Goal: Navigation & Orientation: Find specific page/section

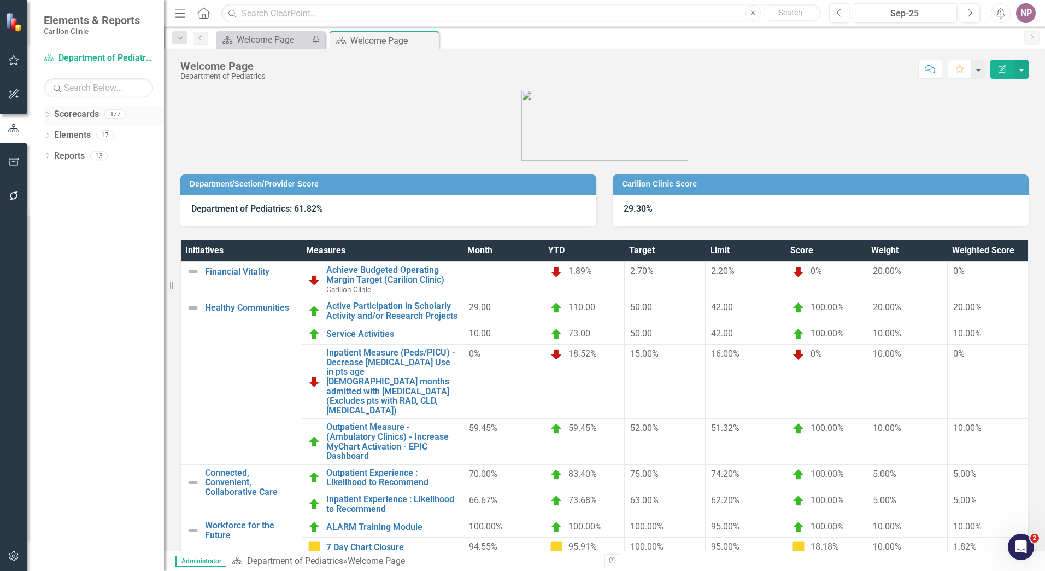
click at [50, 113] on icon "Dropdown" at bounding box center [48, 116] width 8 height 6
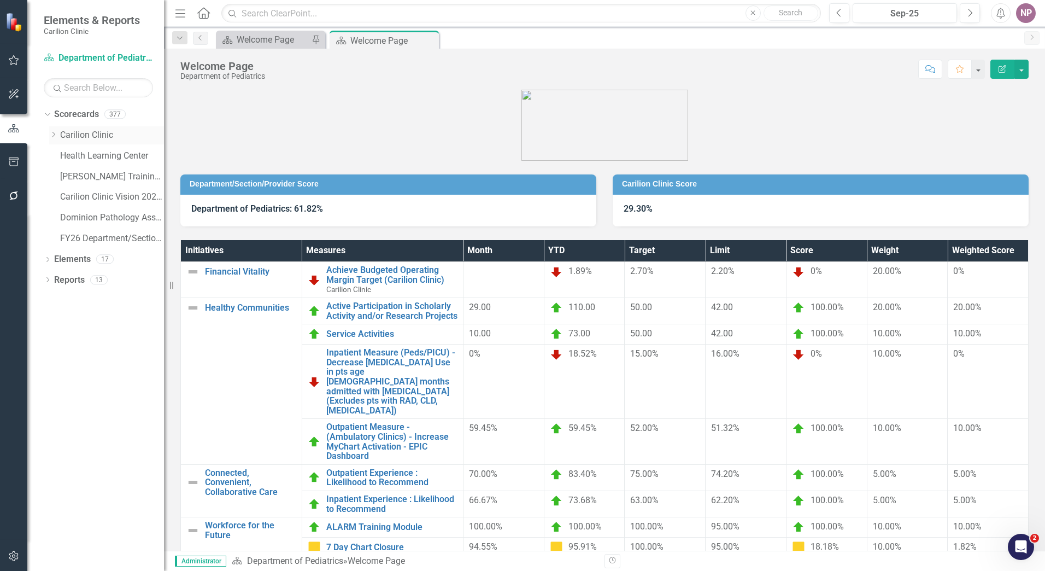
click at [74, 131] on link "Carilion Clinic" at bounding box center [112, 135] width 104 height 13
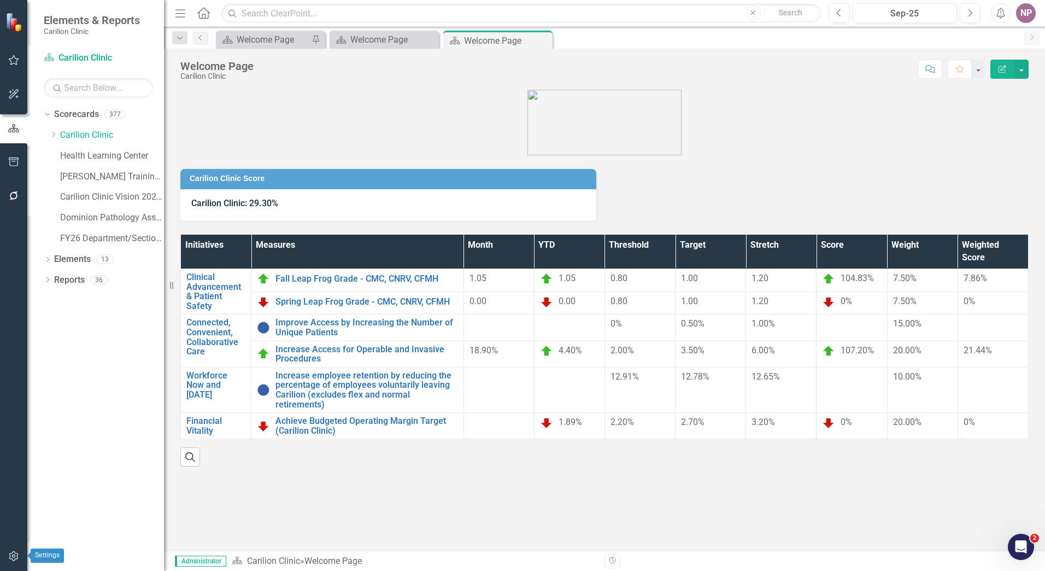
click at [17, 558] on icon "button" at bounding box center [13, 556] width 11 height 9
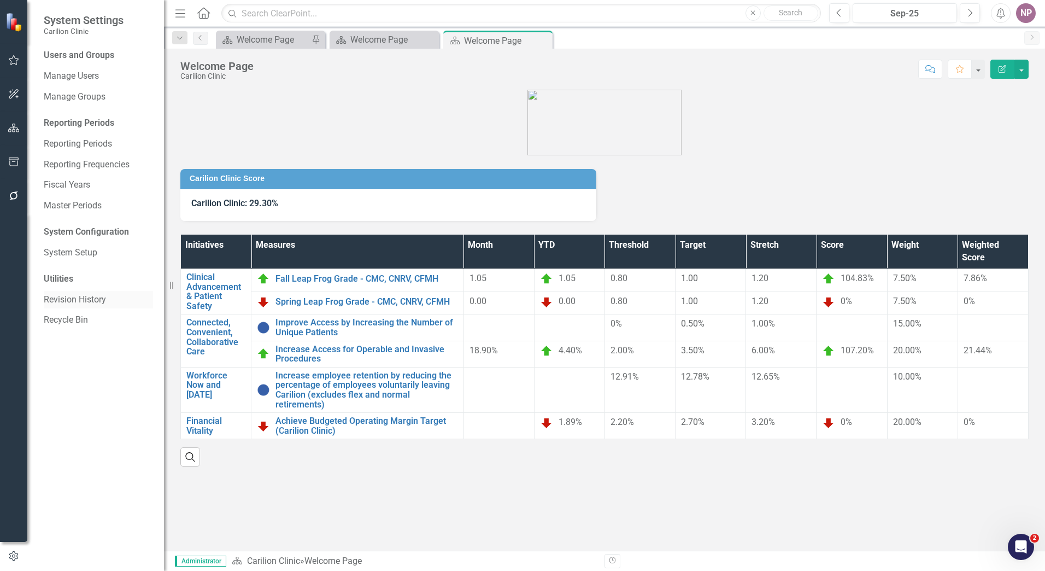
click at [100, 301] on link "Revision History" at bounding box center [98, 300] width 109 height 13
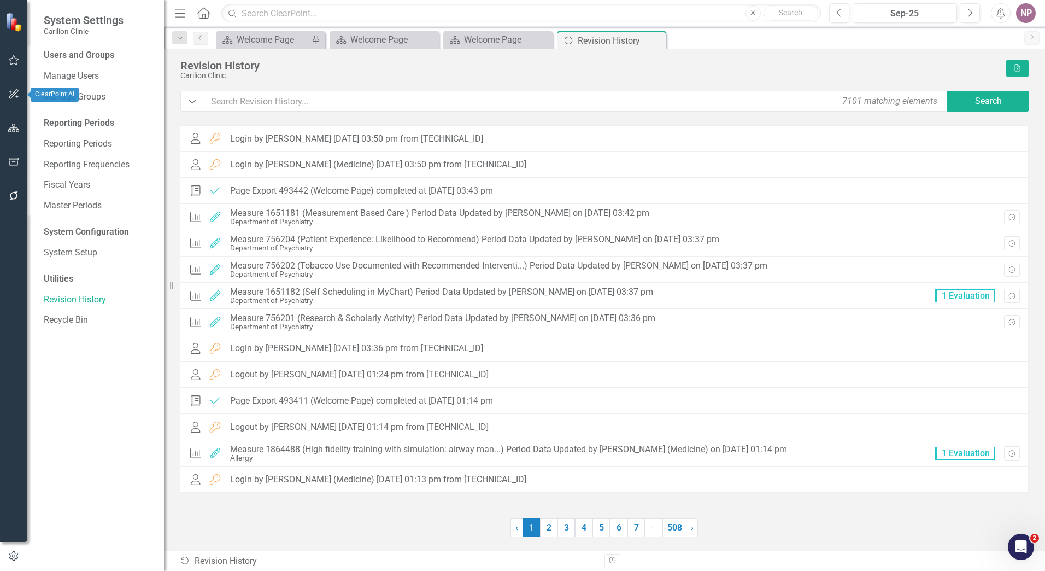
click at [20, 130] on button "button" at bounding box center [14, 128] width 25 height 23
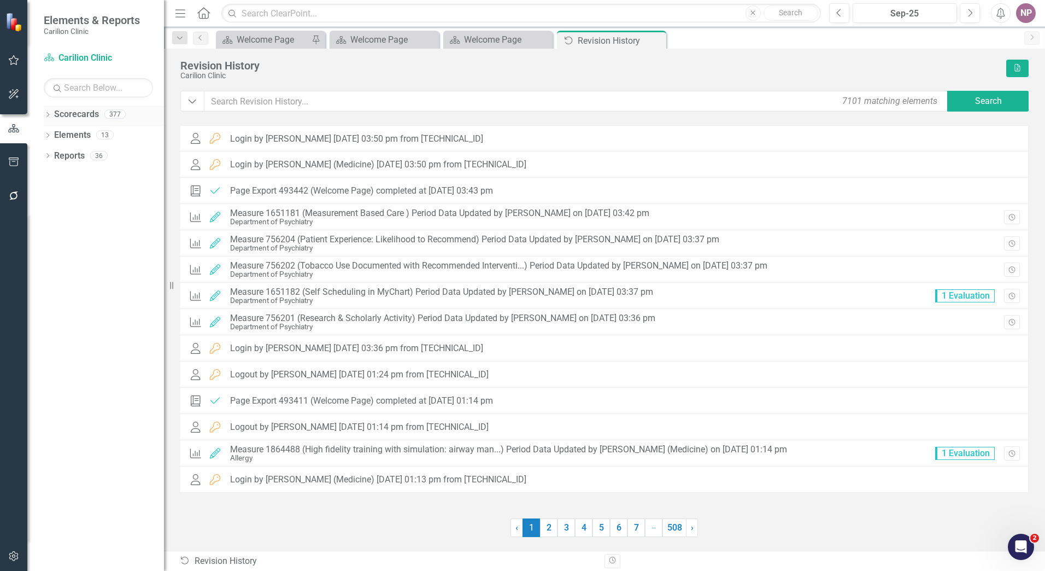
click at [52, 110] on div "Dropdown Scorecards 377" at bounding box center [104, 116] width 120 height 21
click at [50, 111] on div "Dropdown" at bounding box center [48, 115] width 8 height 9
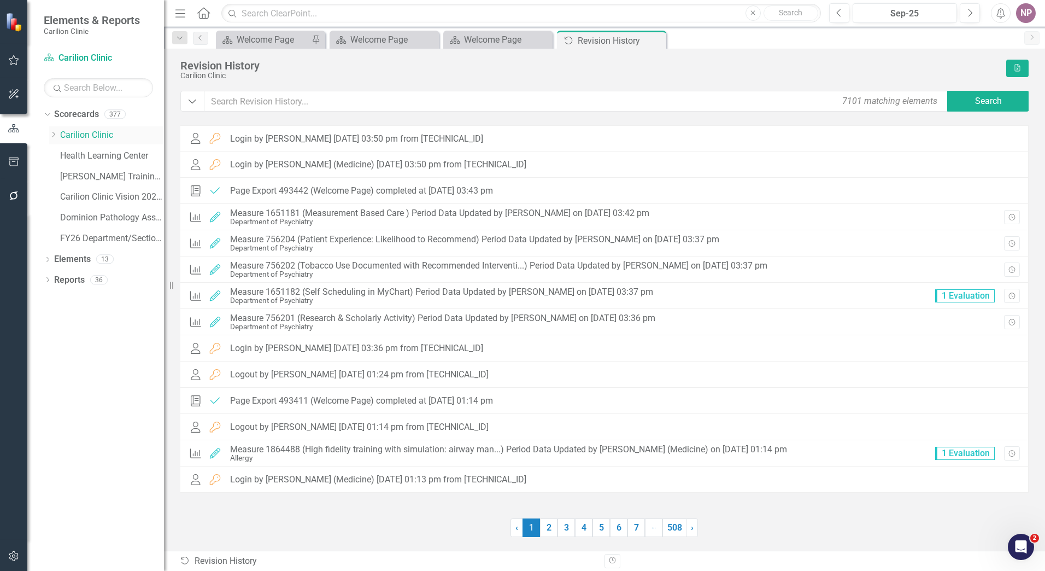
click at [62, 140] on link "Carilion Clinic" at bounding box center [112, 135] width 104 height 13
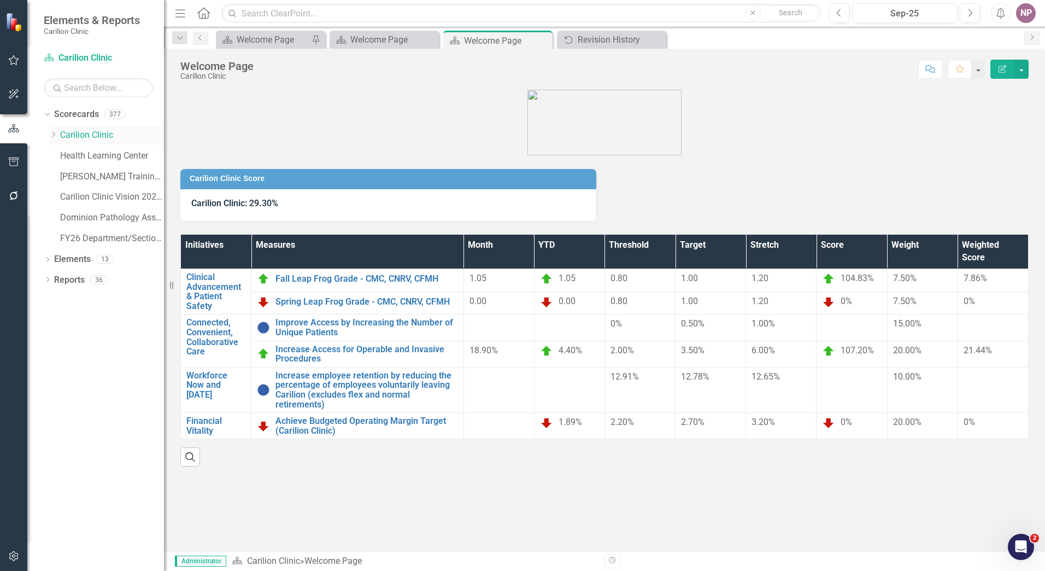
click at [56, 137] on icon "Dropdown" at bounding box center [53, 134] width 8 height 7
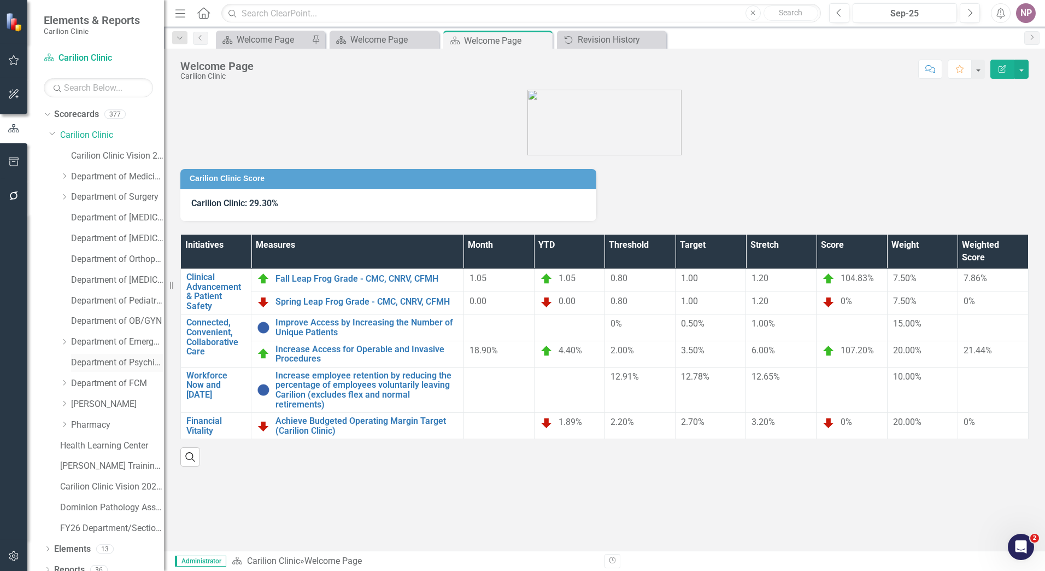
click at [75, 361] on link "Department of Psychiatry" at bounding box center [117, 362] width 93 height 13
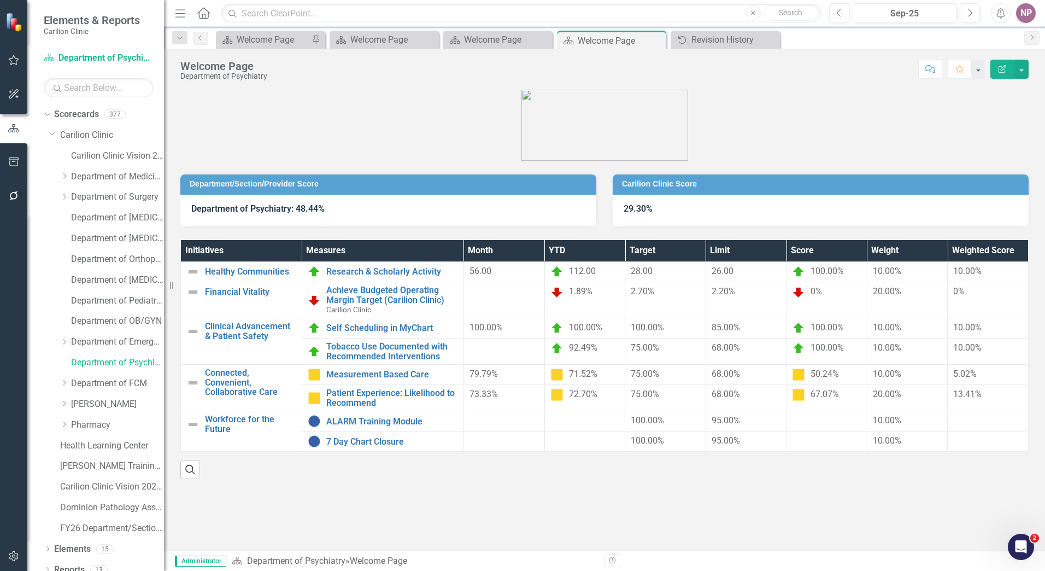
click at [300, 107] on figure at bounding box center [604, 125] width 849 height 71
